Goal: Task Accomplishment & Management: Manage account settings

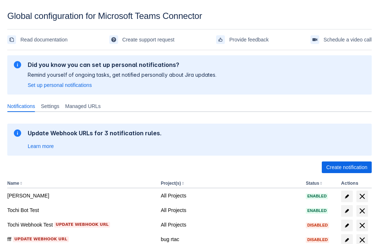
click at [346, 167] on span "Create notification" at bounding box center [346, 168] width 41 height 12
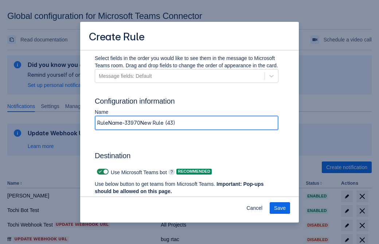
type input "RuleName-339705New Rule (43)"
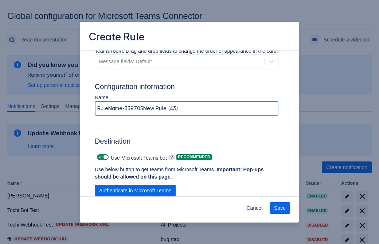
click at [135, 185] on span "Authenticate in Microsoft Teams" at bounding box center [135, 191] width 72 height 12
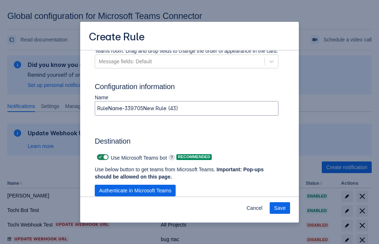
scroll to position [0, 0]
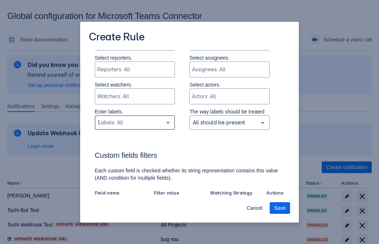
type input "339705_label"
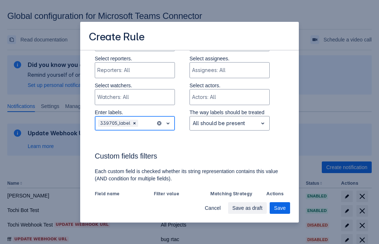
scroll to position [506, 0]
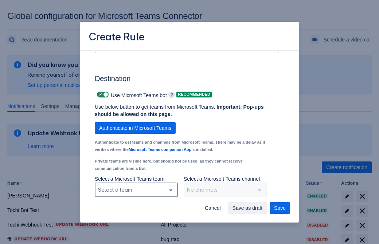
click at [136, 189] on div "Scrollable content" at bounding box center [130, 190] width 65 height 9
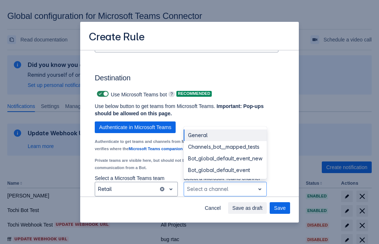
click at [225, 170] on div "Bot_global_default_event" at bounding box center [224, 171] width 83 height 12
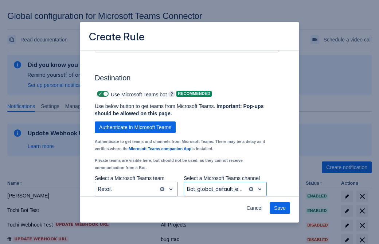
click at [280, 208] on span "Save" at bounding box center [280, 208] width 12 height 12
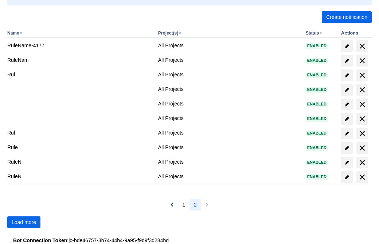
click at [24, 222] on span "Load more" at bounding box center [24, 223] width 24 height 12
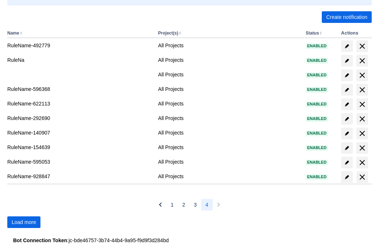
click at [24, 222] on span "Load more" at bounding box center [24, 223] width 24 height 12
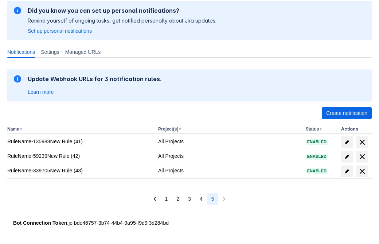
scroll to position [54, 0]
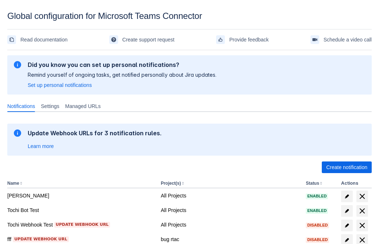
scroll to position [150, 0]
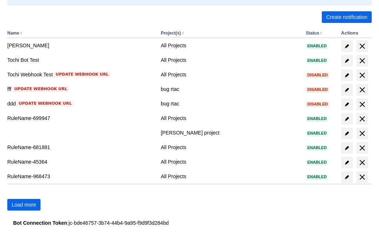
click at [24, 205] on span "Load more" at bounding box center [24, 205] width 24 height 12
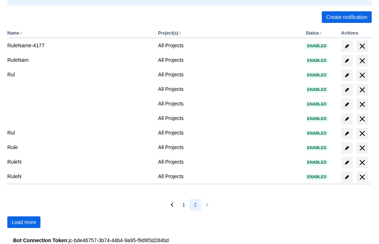
click at [24, 222] on span "Load more" at bounding box center [24, 223] width 24 height 12
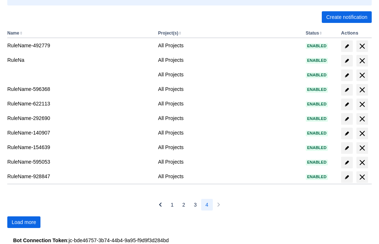
click at [24, 222] on span "Load more" at bounding box center [24, 223] width 24 height 12
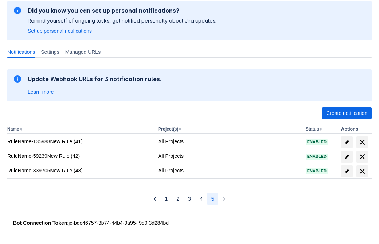
click at [361, 171] on span "delete" at bounding box center [361, 171] width 9 height 9
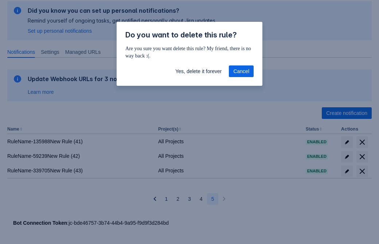
click at [198, 71] on span "Yes, delete it forever" at bounding box center [198, 72] width 46 height 12
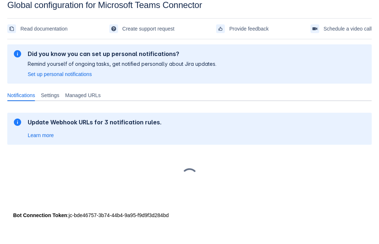
scroll to position [11, 0]
